Goal: Task Accomplishment & Management: Use online tool/utility

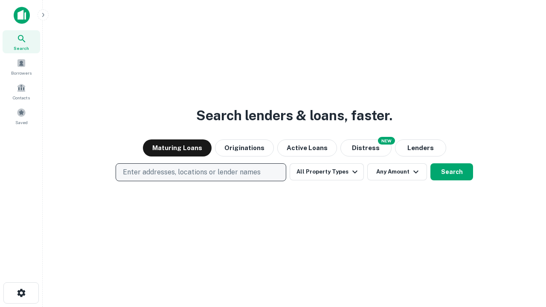
click at [200, 172] on p "Enter addresses, locations or lender names" at bounding box center [192, 172] width 138 height 10
type input "**********"
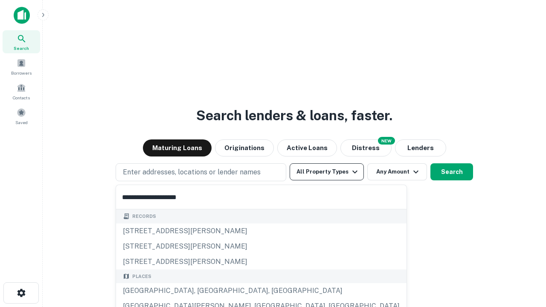
click at [204, 291] on div "[GEOGRAPHIC_DATA], [GEOGRAPHIC_DATA], [GEOGRAPHIC_DATA]" at bounding box center [261, 290] width 290 height 15
click at [327, 172] on button "All Property Types" at bounding box center [327, 171] width 74 height 17
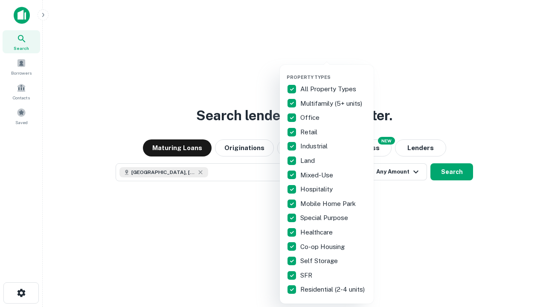
click at [333, 72] on button "button" at bounding box center [334, 72] width 94 height 0
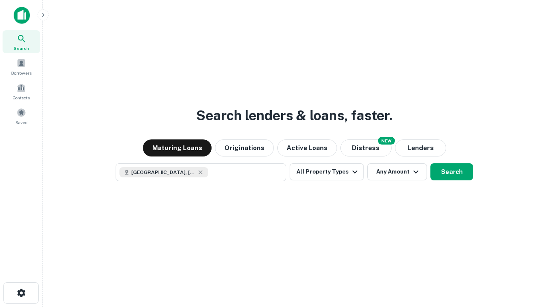
scroll to position [14, 0]
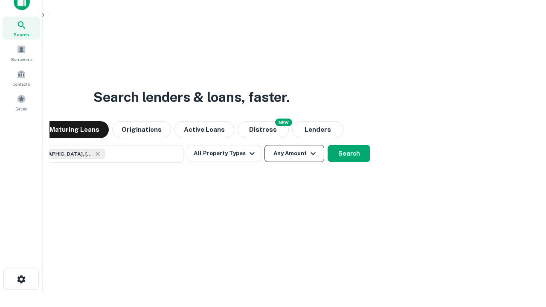
click at [264, 145] on button "Any Amount" at bounding box center [294, 153] width 60 height 17
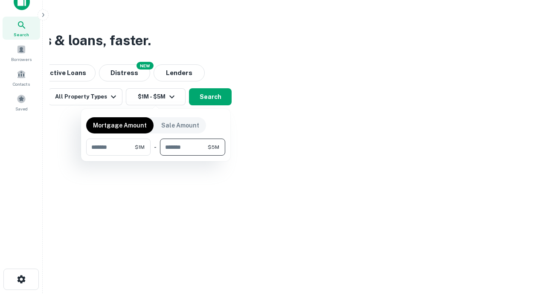
type input "*******"
click at [156, 156] on button "button" at bounding box center [155, 156] width 139 height 0
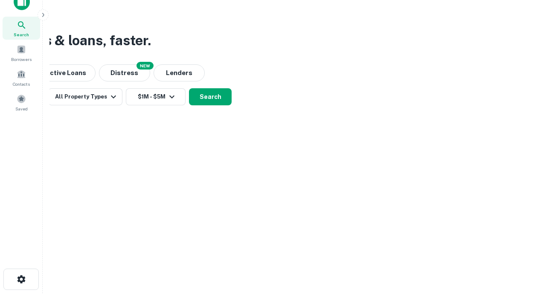
scroll to position [5, 157]
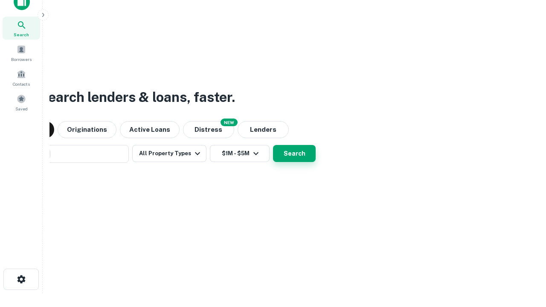
click at [273, 145] on button "Search" at bounding box center [294, 153] width 43 height 17
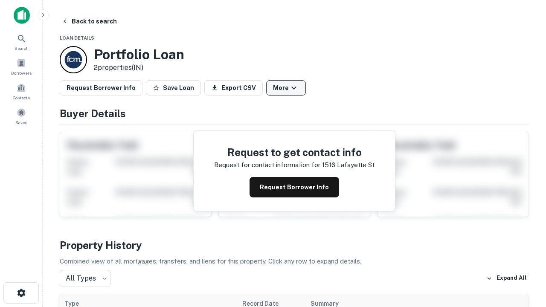
click at [286, 88] on button "More" at bounding box center [286, 87] width 40 height 15
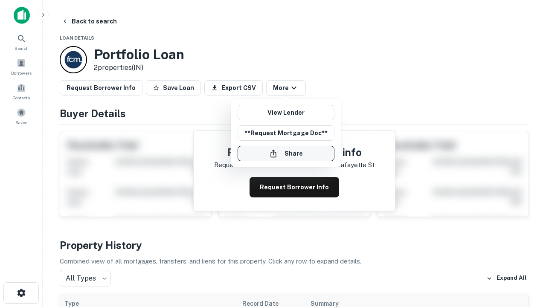
click at [286, 154] on button "Share" at bounding box center [286, 153] width 97 height 15
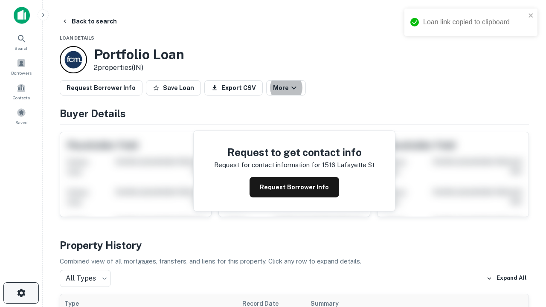
click at [21, 293] on icon "button" at bounding box center [21, 293] width 10 height 10
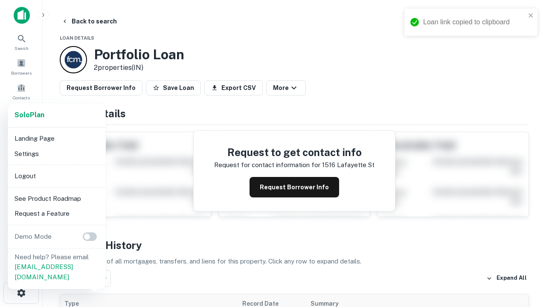
click at [56, 176] on li "Logout" at bounding box center [56, 175] width 91 height 15
